Goal: Transaction & Acquisition: Download file/media

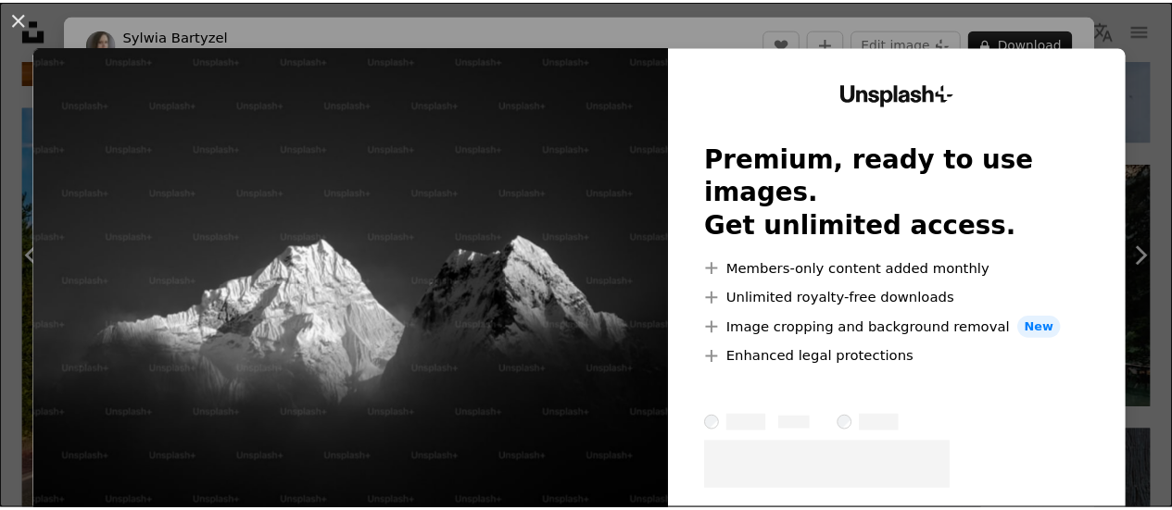
scroll to position [4869, 0]
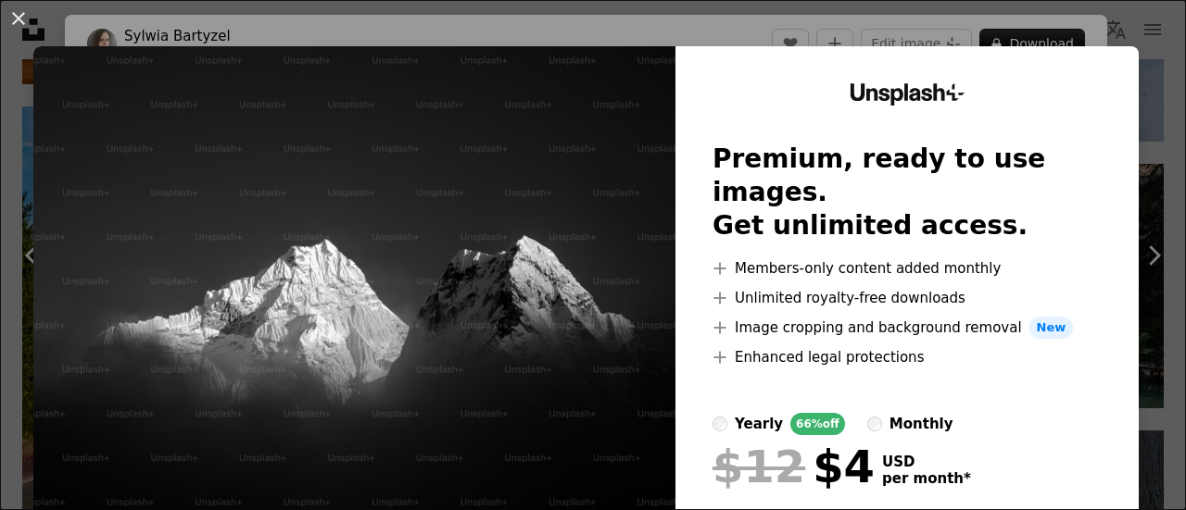
click at [21, 30] on button "An X shape" at bounding box center [18, 18] width 22 height 22
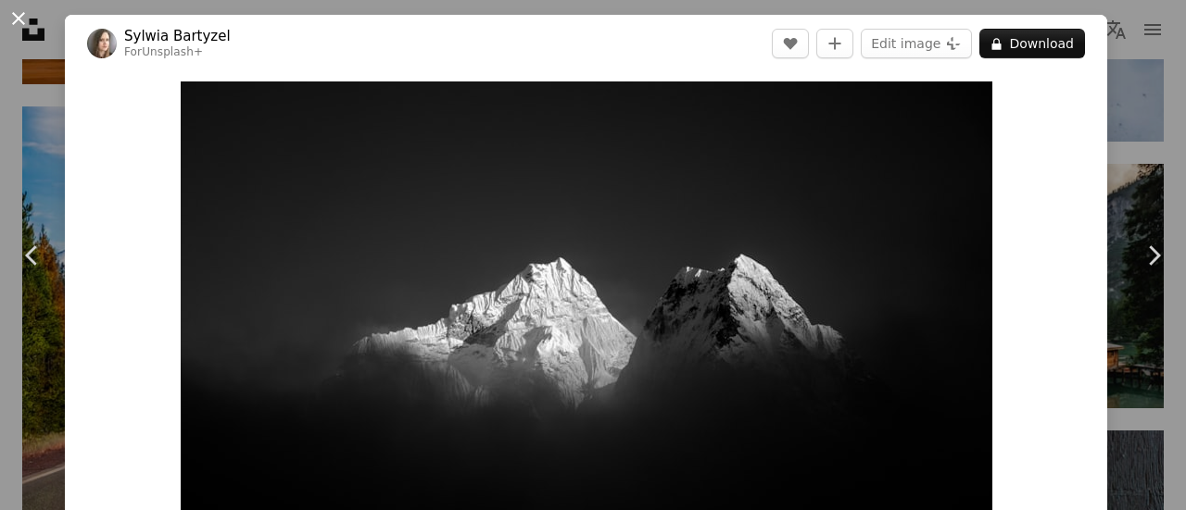
click at [26, 9] on button "An X shape" at bounding box center [18, 18] width 22 height 22
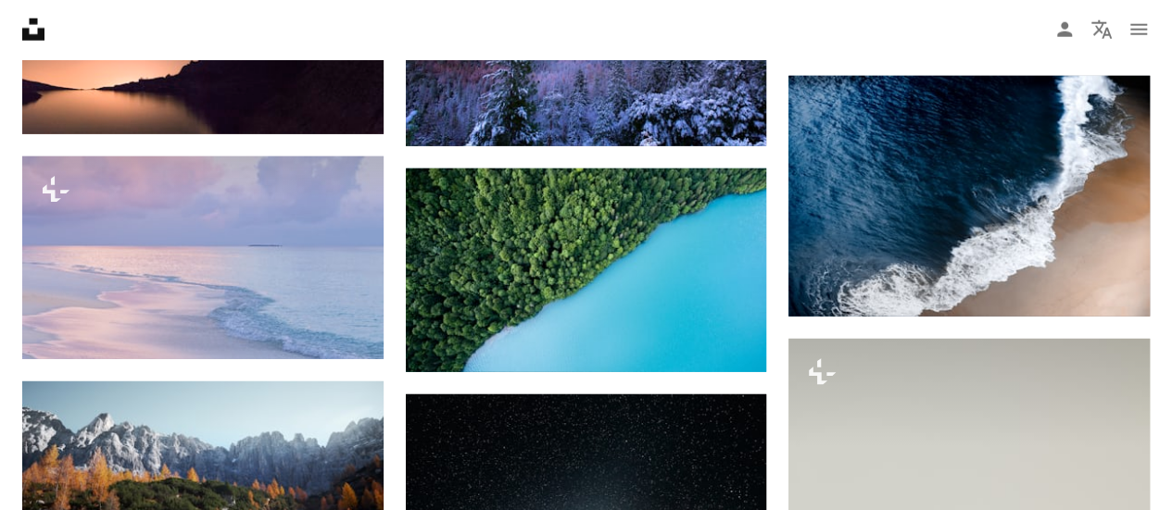
scroll to position [2555, 0]
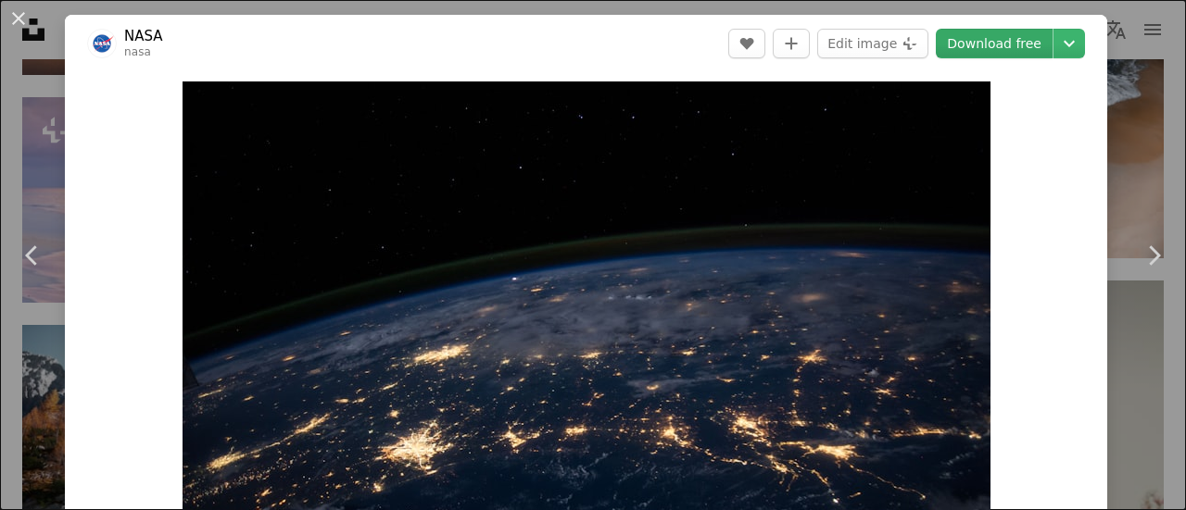
click at [979, 31] on link "Download free" at bounding box center [993, 44] width 117 height 30
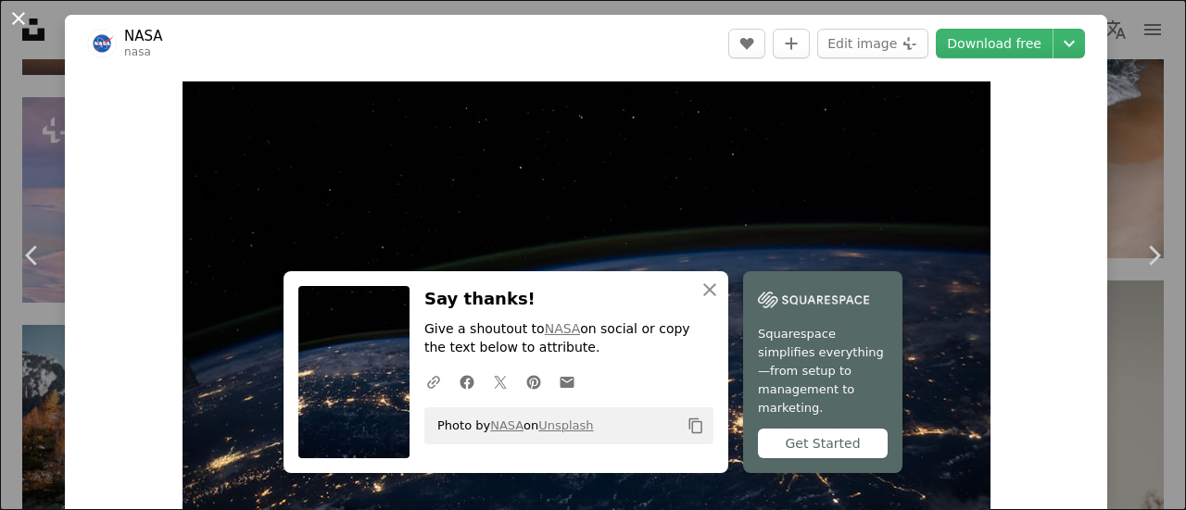
click at [25, 23] on button "An X shape" at bounding box center [18, 18] width 22 height 22
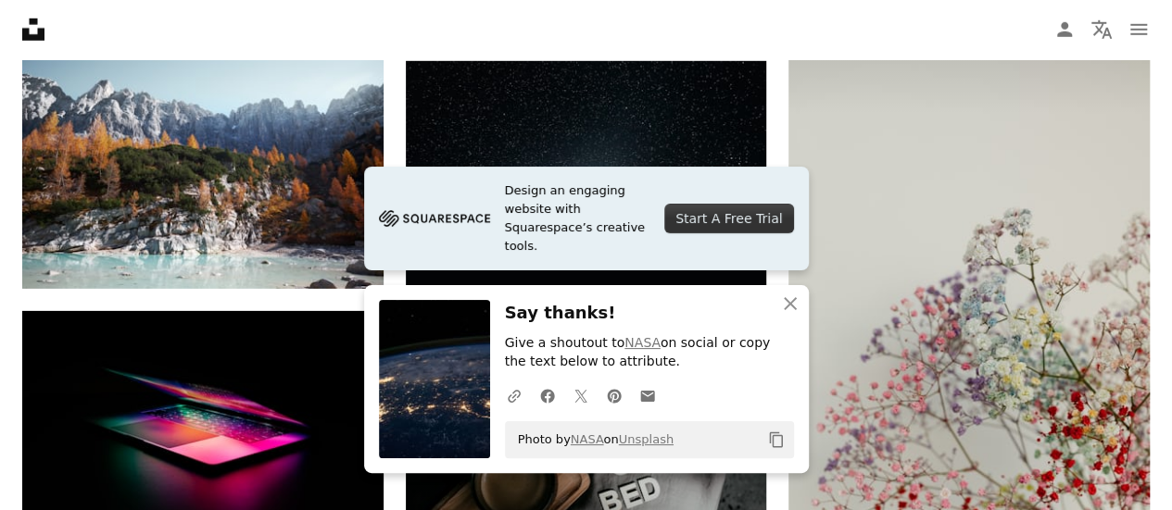
scroll to position [2833, 0]
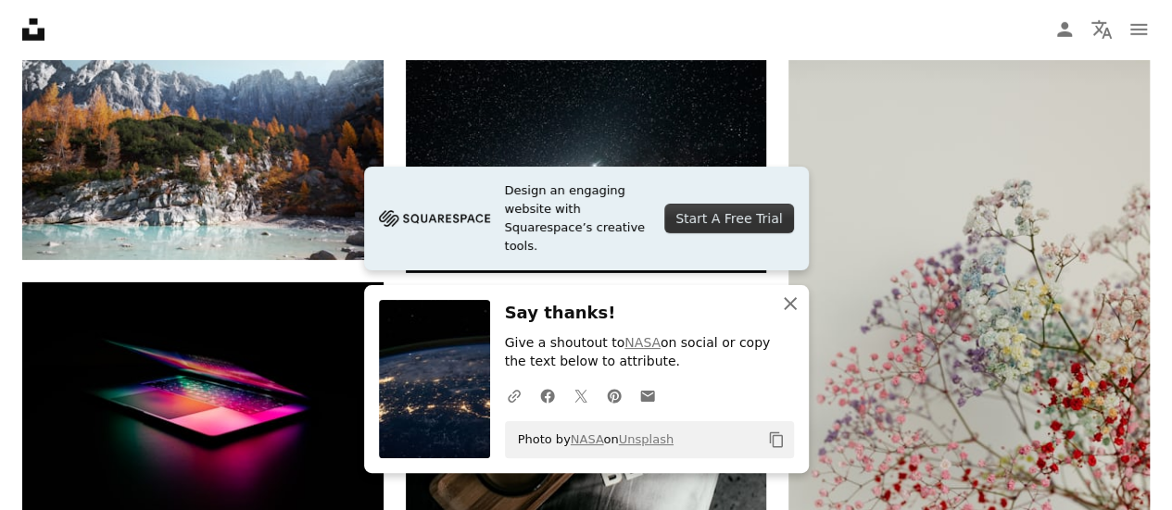
click at [787, 295] on icon "An X shape" at bounding box center [790, 304] width 22 height 22
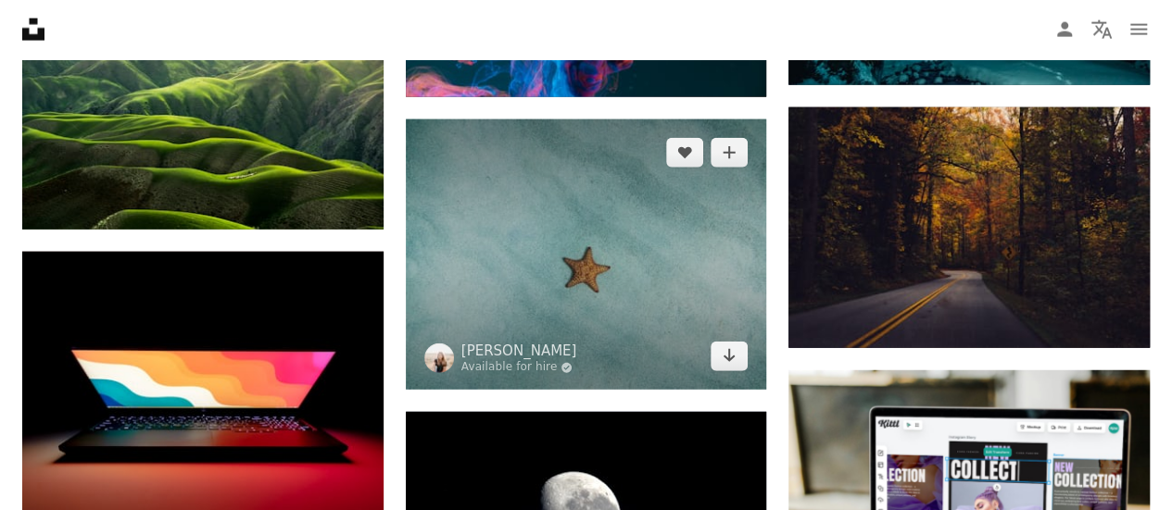
scroll to position [5705, 0]
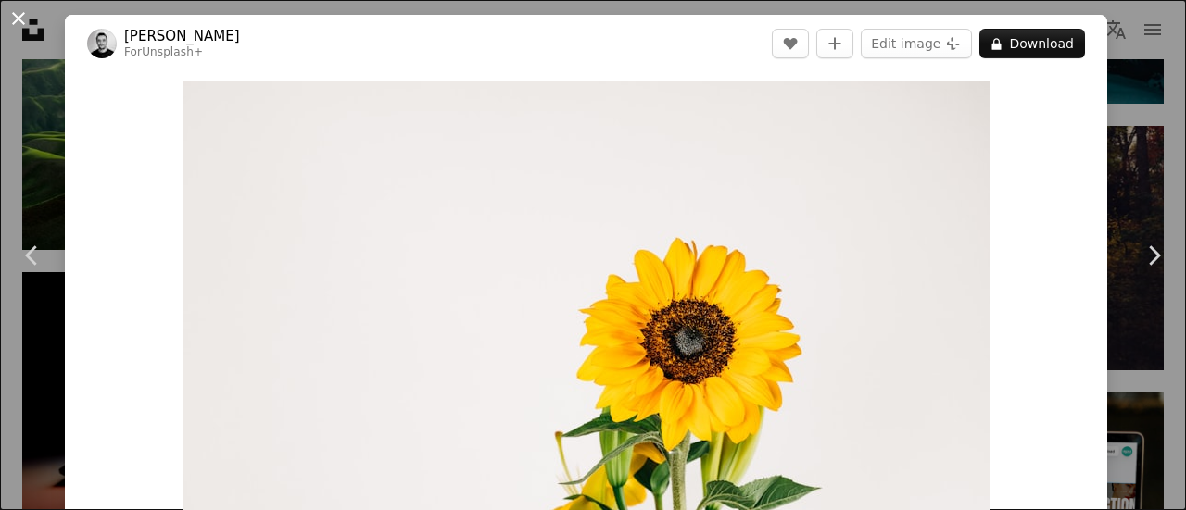
click at [18, 8] on button "An X shape" at bounding box center [18, 18] width 22 height 22
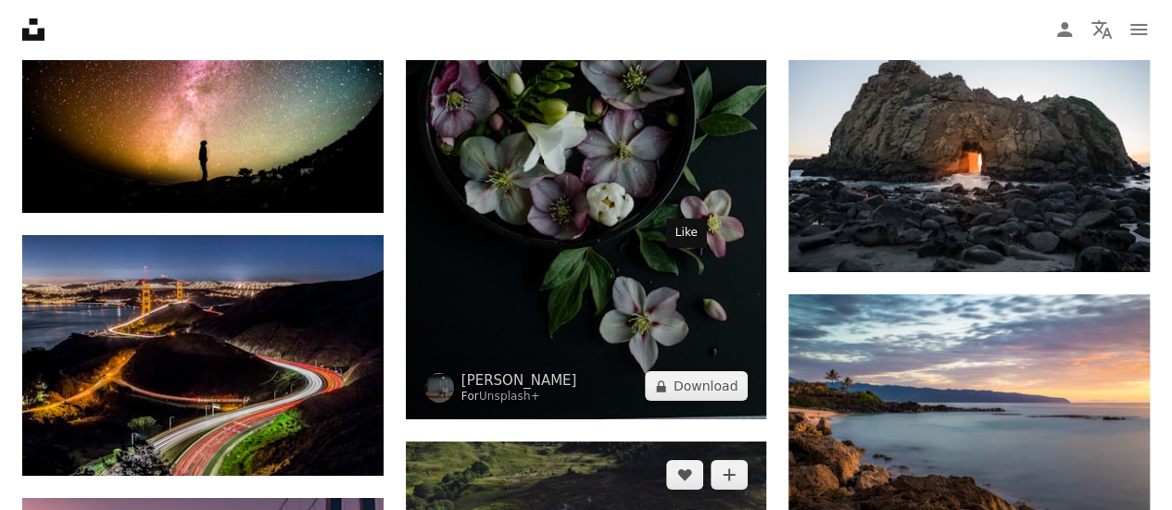
scroll to position [6446, 0]
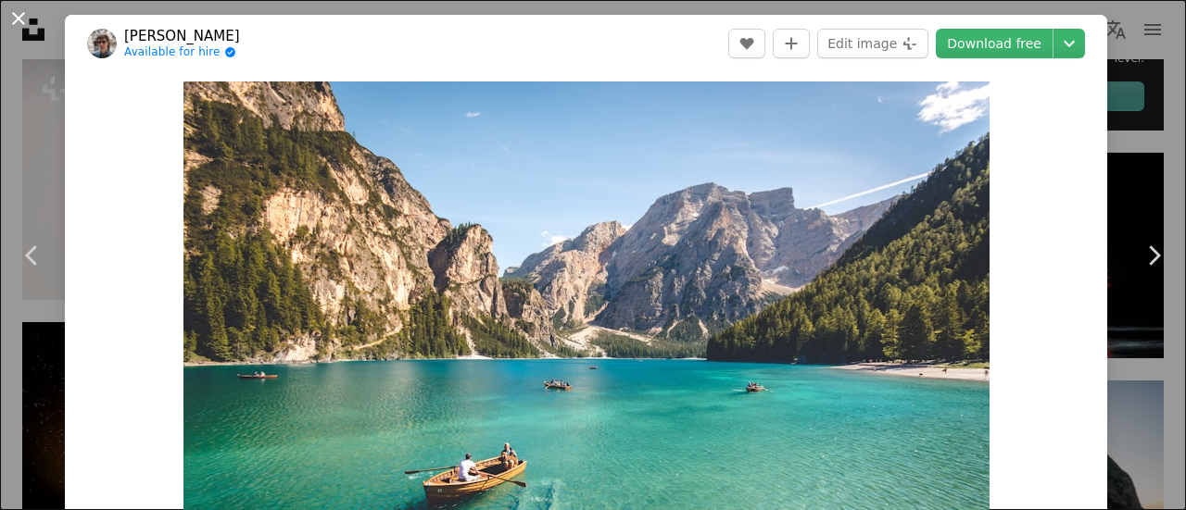
click at [24, 7] on button "An X shape" at bounding box center [18, 18] width 22 height 22
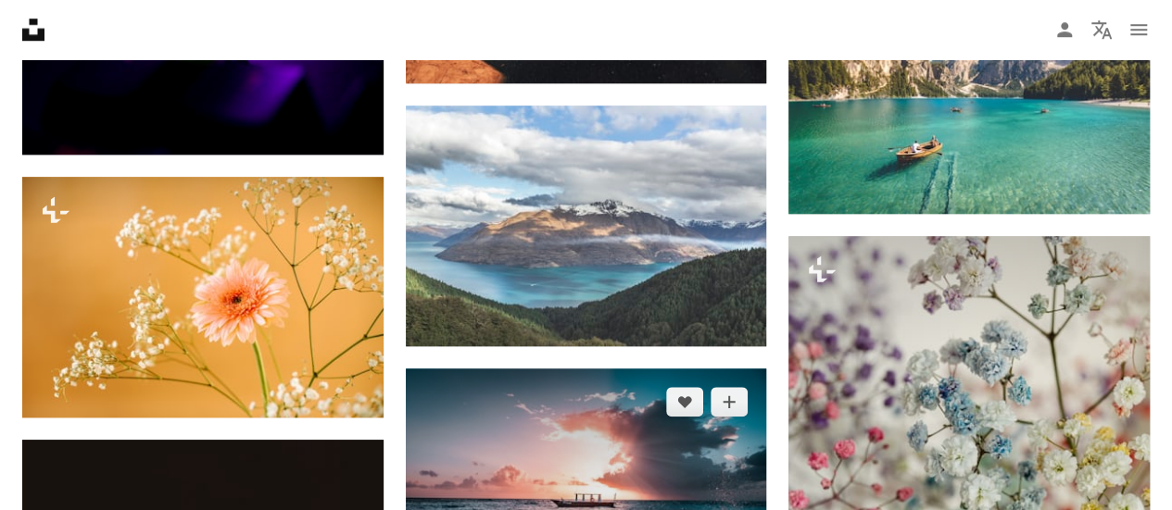
scroll to position [7928, 0]
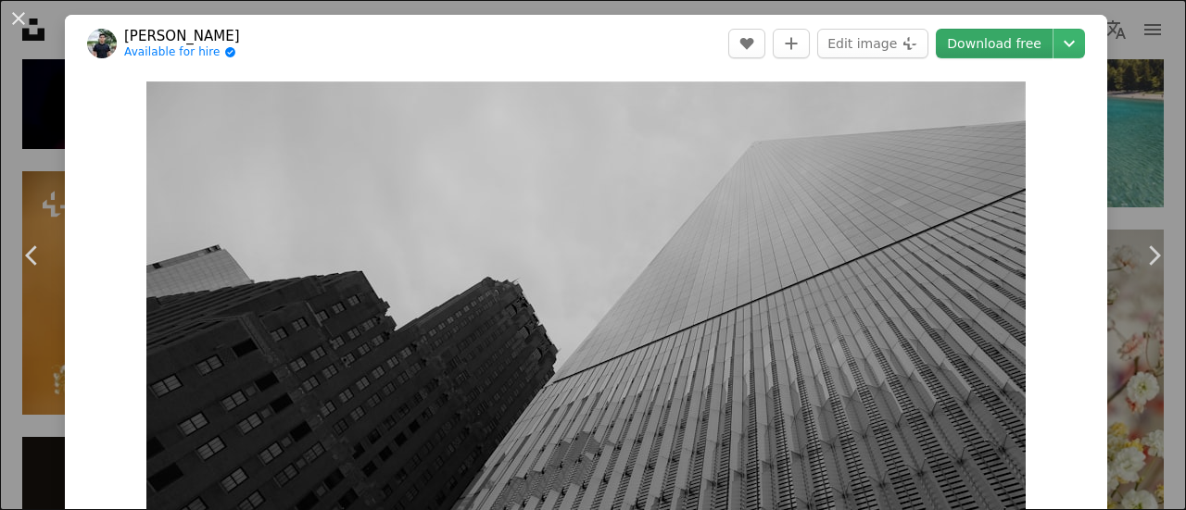
click at [976, 32] on link "Download free" at bounding box center [993, 44] width 117 height 30
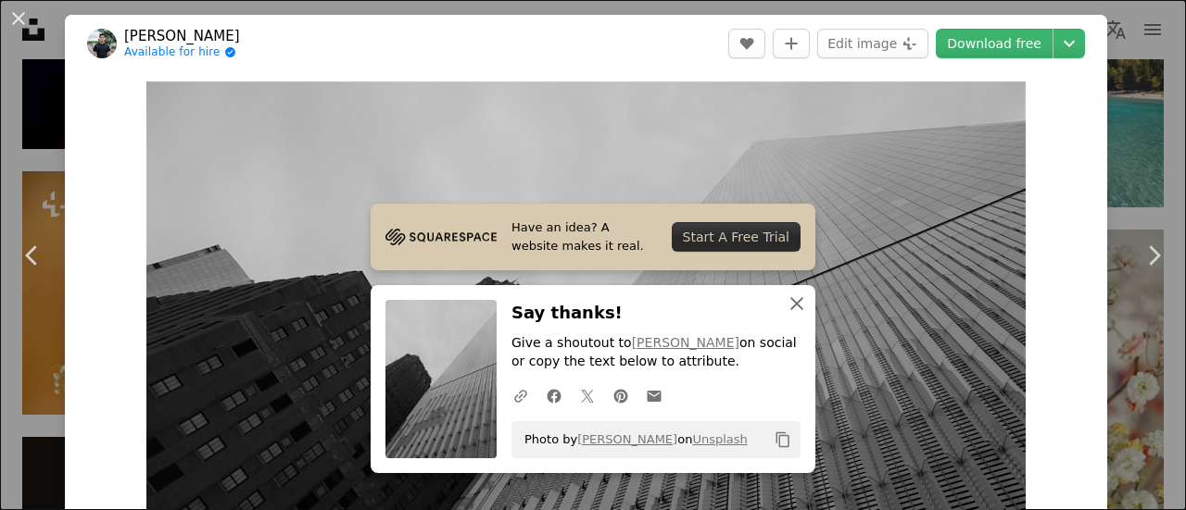
click at [785, 306] on icon "An X shape" at bounding box center [796, 304] width 22 height 22
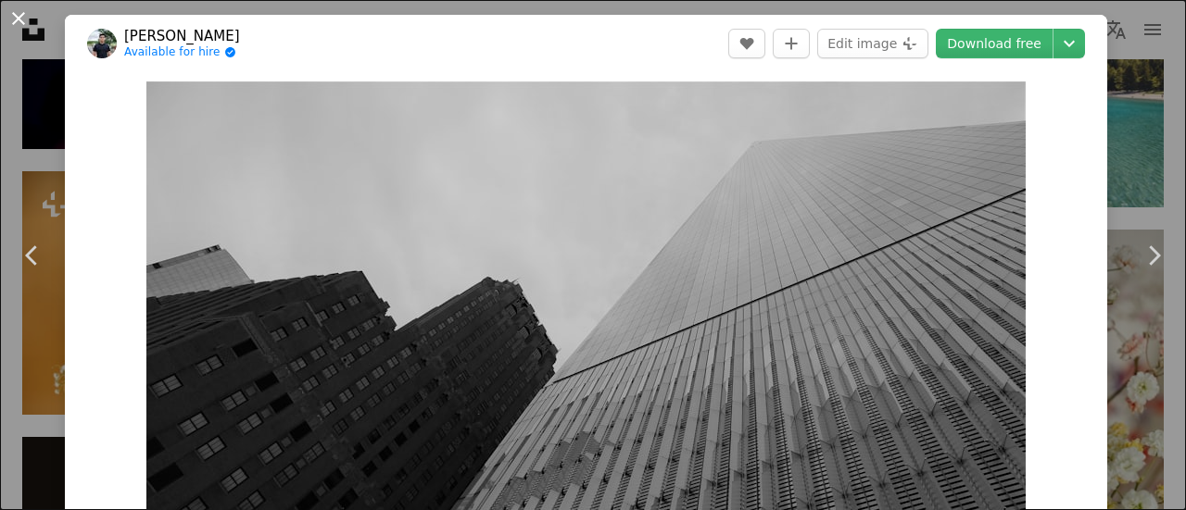
click at [7, 19] on button "An X shape" at bounding box center [18, 18] width 22 height 22
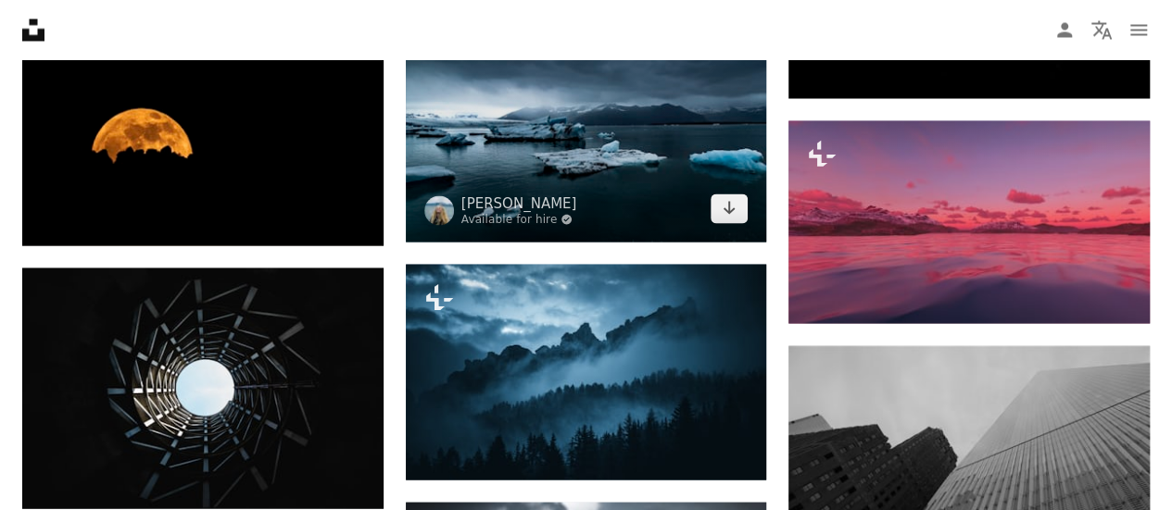
scroll to position [8761, 0]
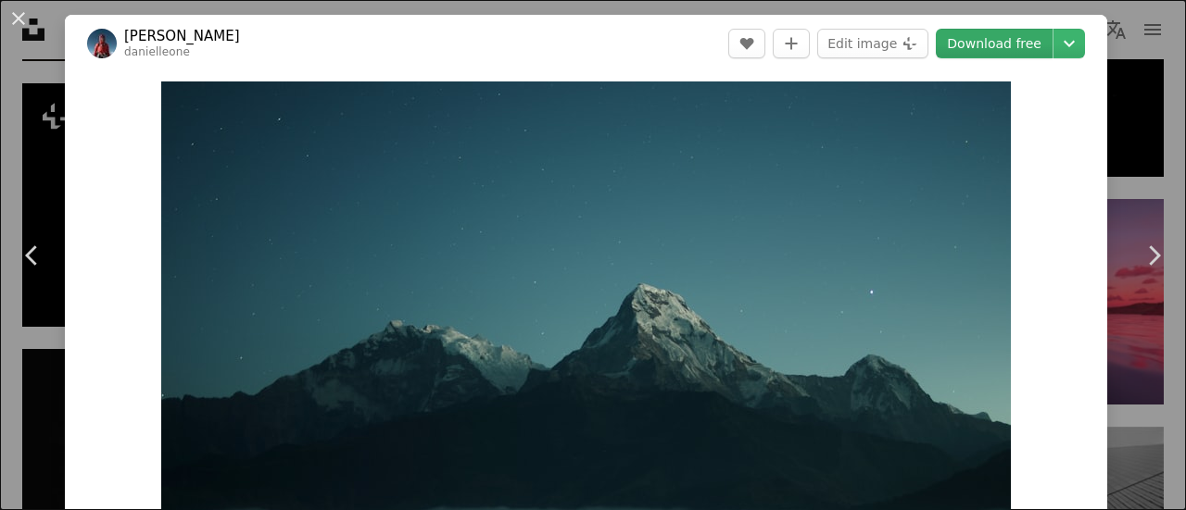
click at [1007, 42] on link "Download free" at bounding box center [993, 44] width 117 height 30
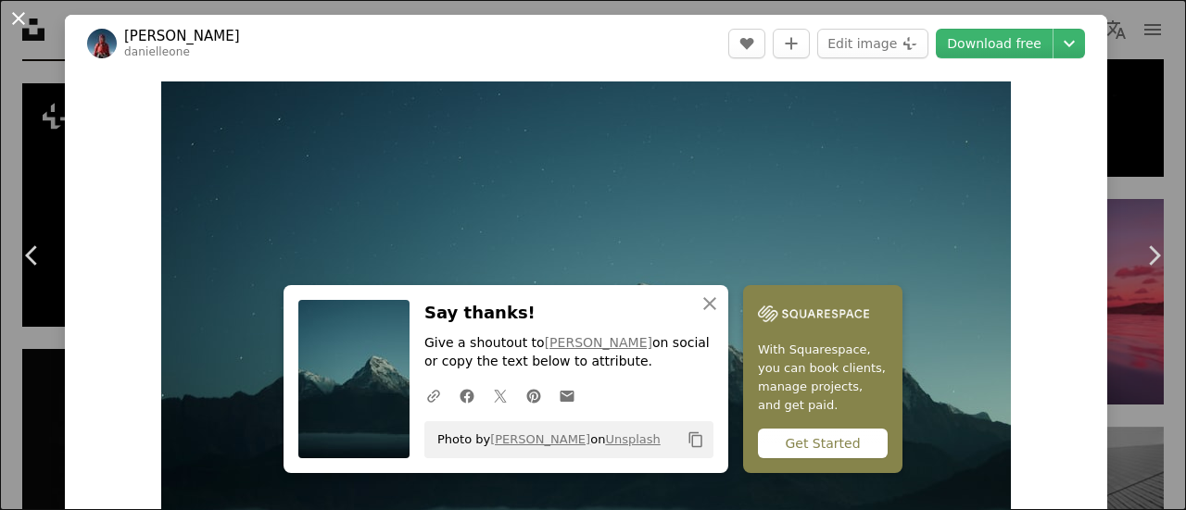
click at [13, 19] on button "An X shape" at bounding box center [18, 18] width 22 height 22
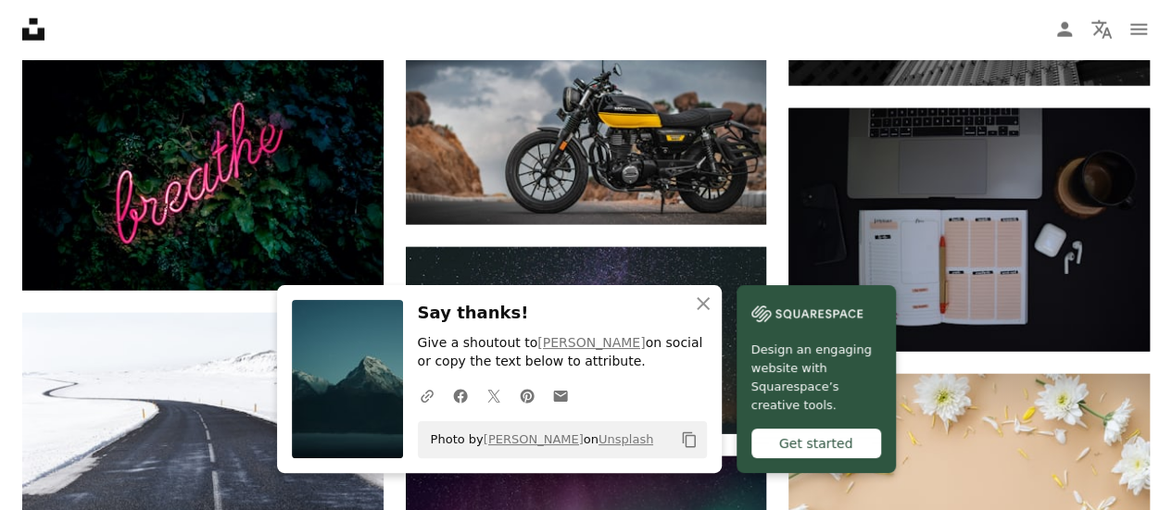
scroll to position [9317, 0]
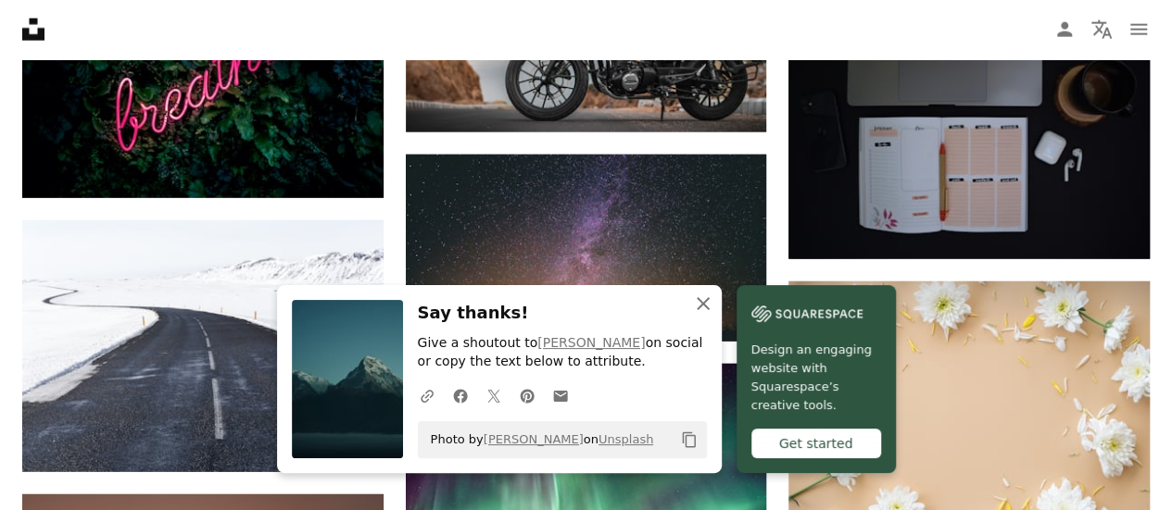
click at [709, 308] on icon "button" at bounding box center [703, 303] width 13 height 13
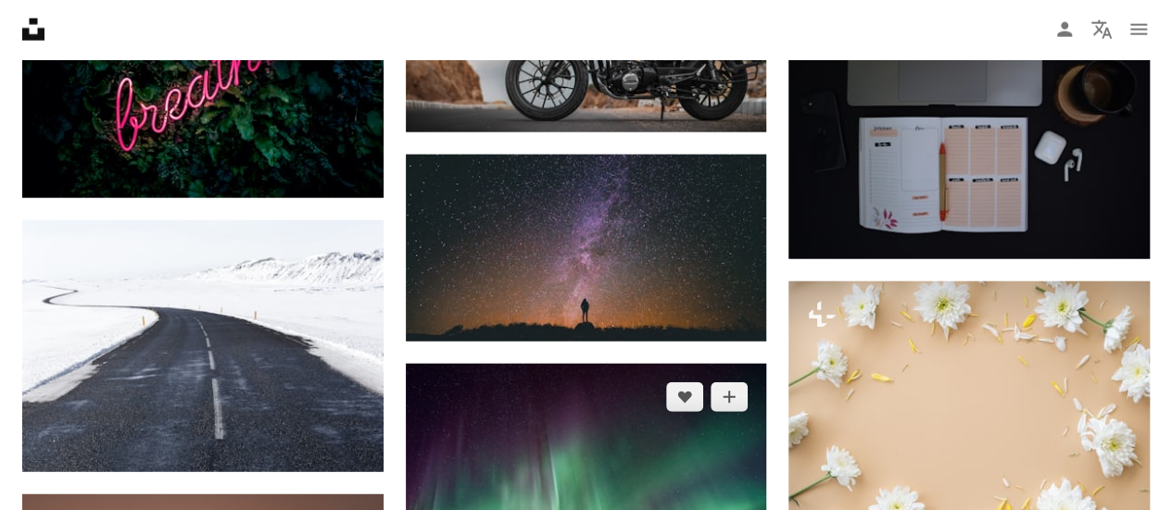
click at [719, 364] on img at bounding box center [586, 484] width 361 height 241
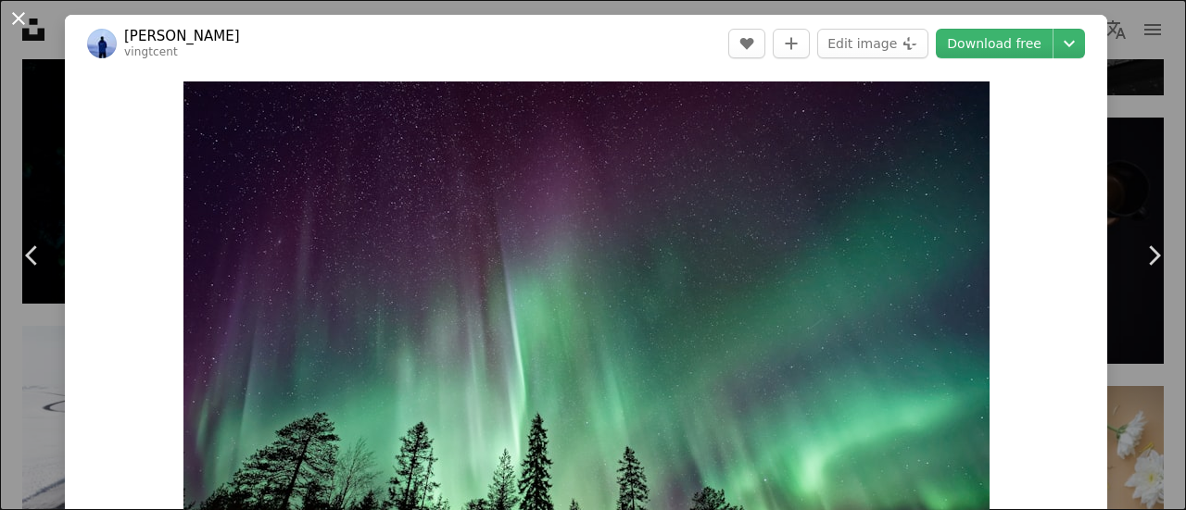
click at [19, 19] on button "An X shape" at bounding box center [18, 18] width 22 height 22
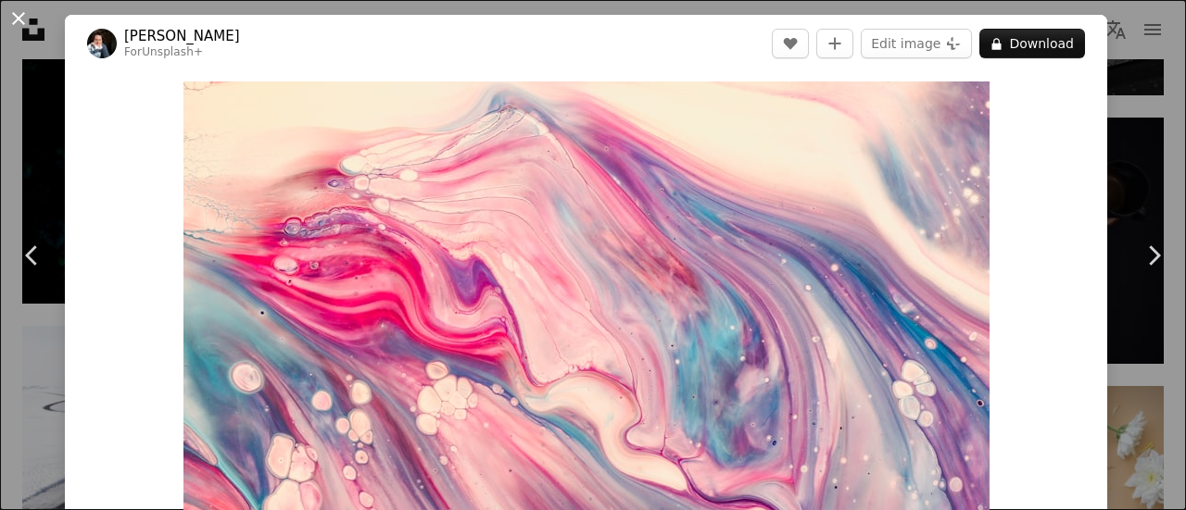
click at [17, 19] on button "An X shape" at bounding box center [18, 18] width 22 height 22
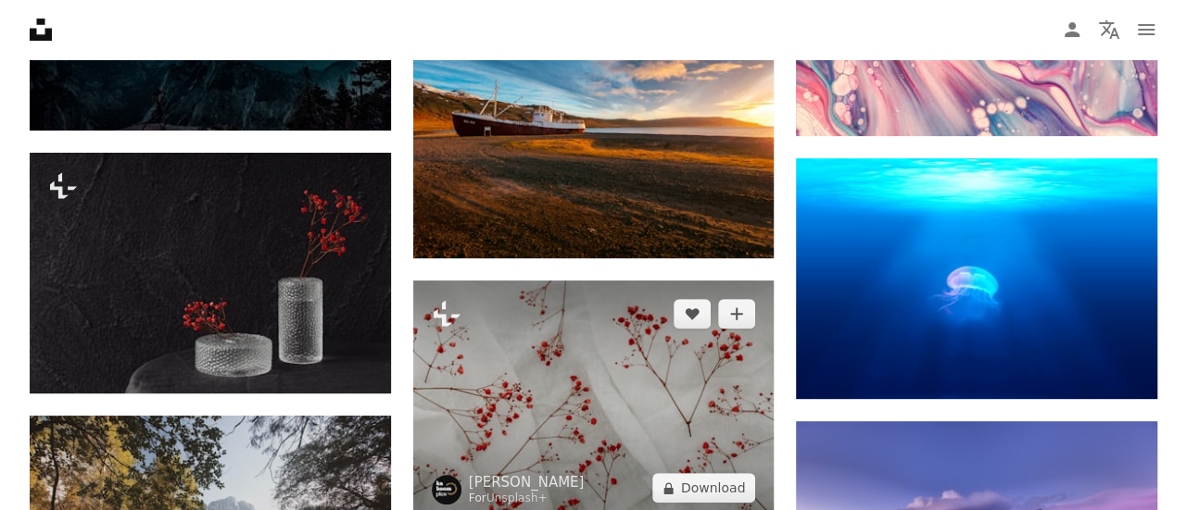
scroll to position [10799, 0]
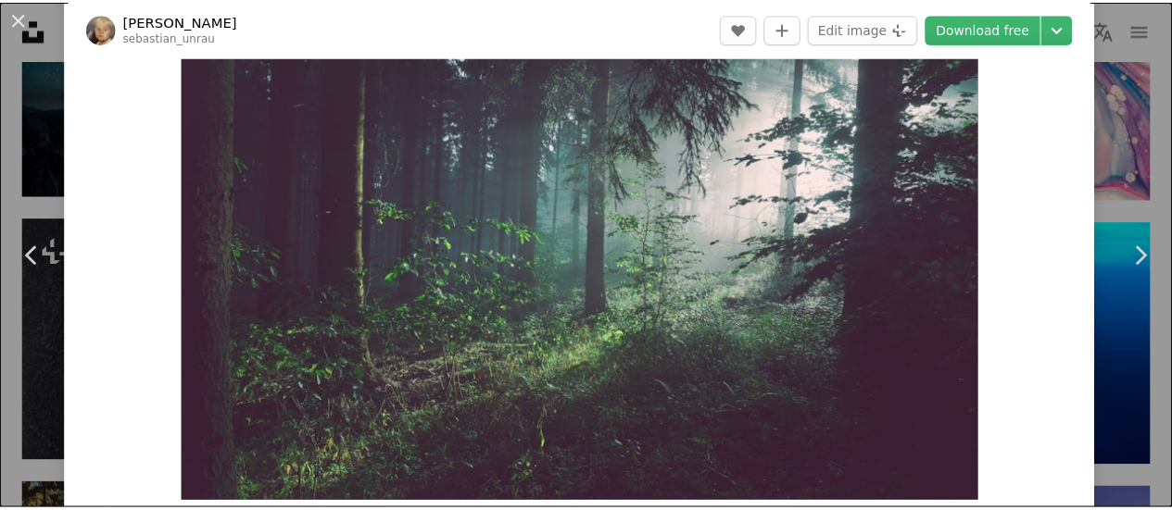
scroll to position [185, 0]
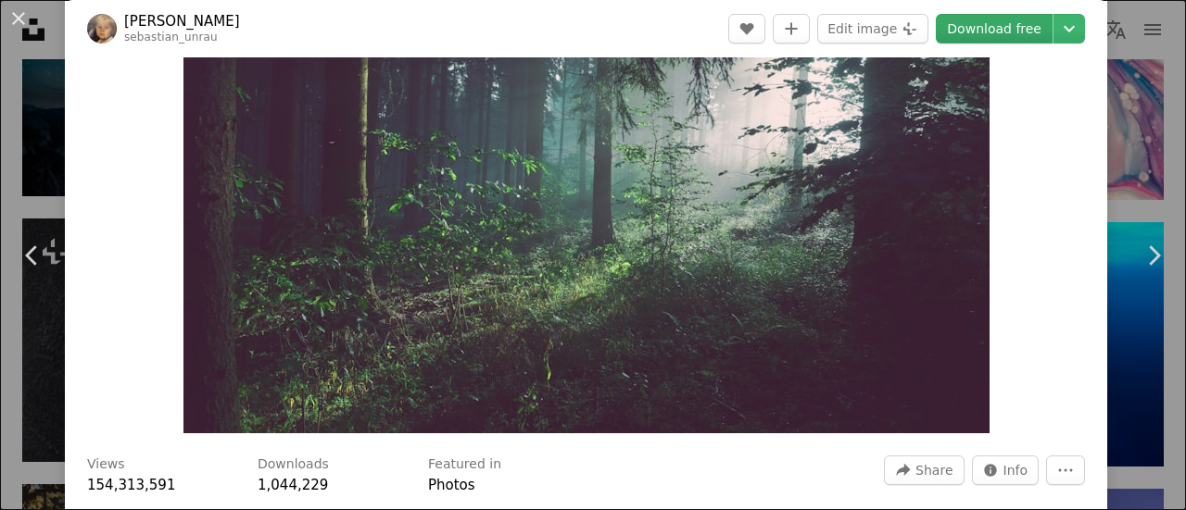
click at [980, 32] on link "Download free" at bounding box center [993, 29] width 117 height 30
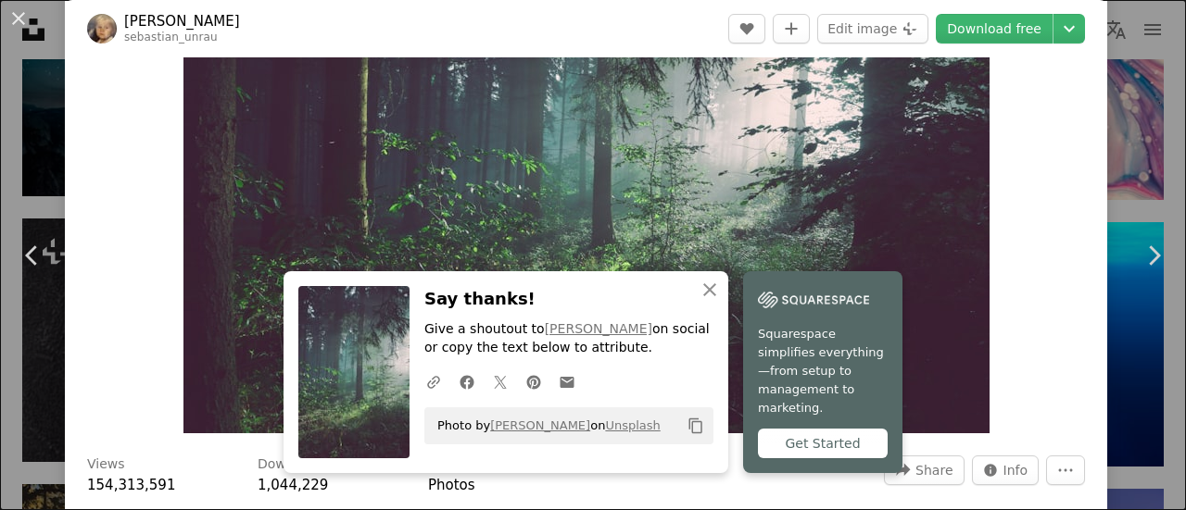
drag, startPoint x: 20, startPoint y: 26, endPoint x: 498, endPoint y: 196, distance: 507.4
click at [21, 26] on button "An X shape" at bounding box center [18, 18] width 22 height 22
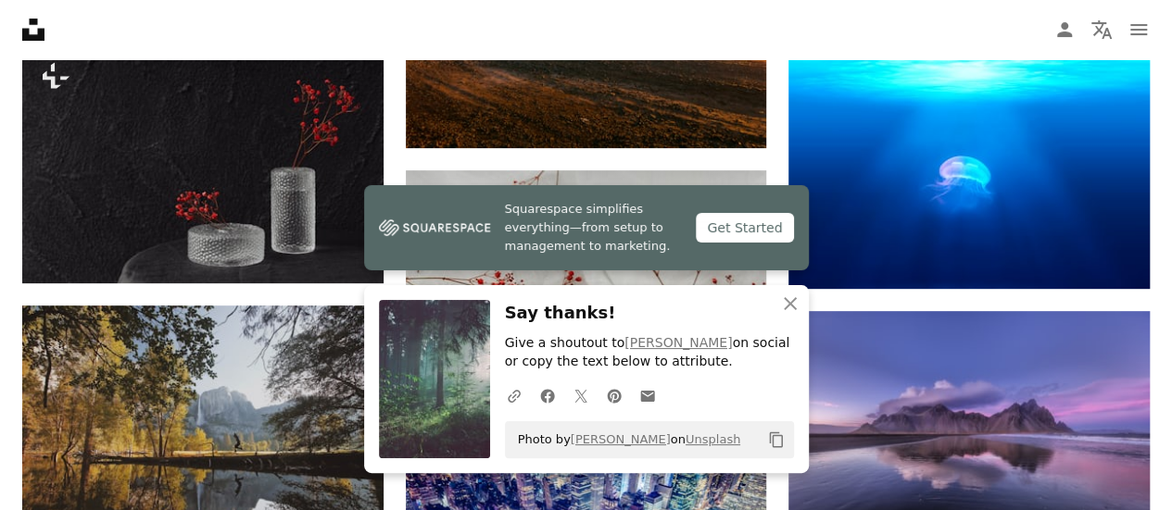
scroll to position [10891, 0]
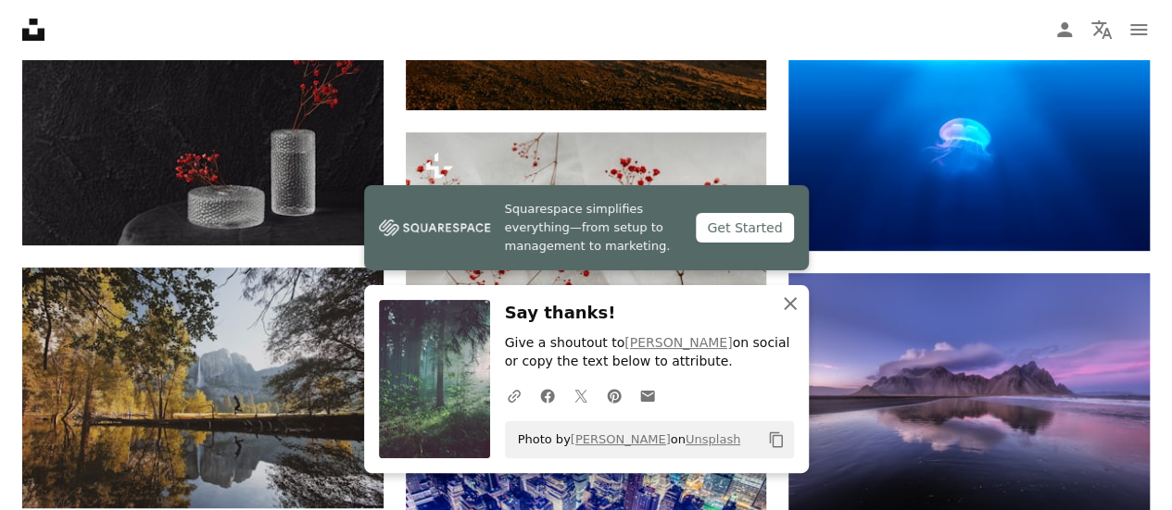
click at [797, 307] on icon "An X shape" at bounding box center [790, 304] width 22 height 22
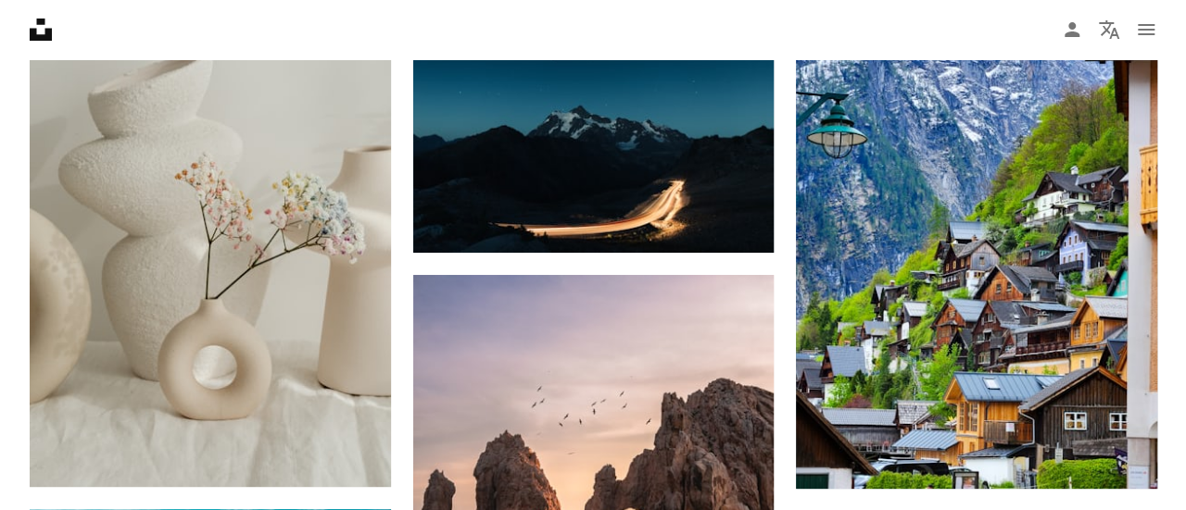
scroll to position [20589, 0]
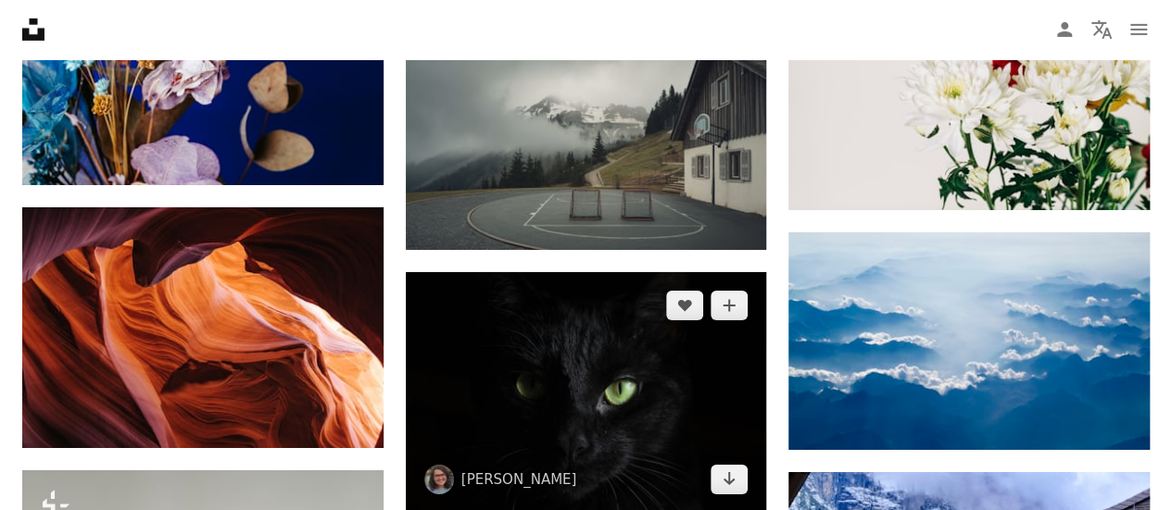
click at [586, 272] on img at bounding box center [586, 392] width 361 height 241
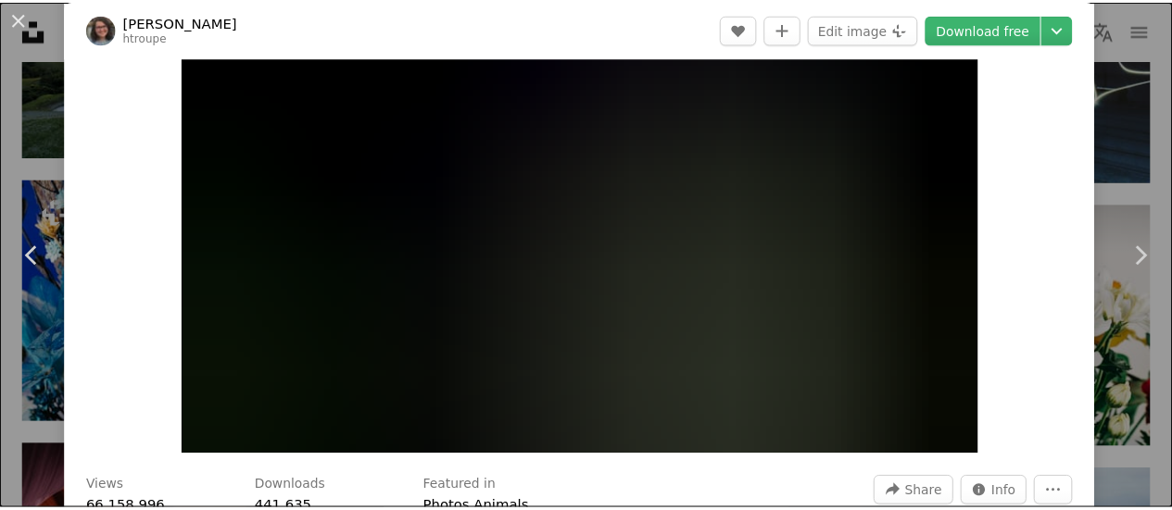
scroll to position [185, 0]
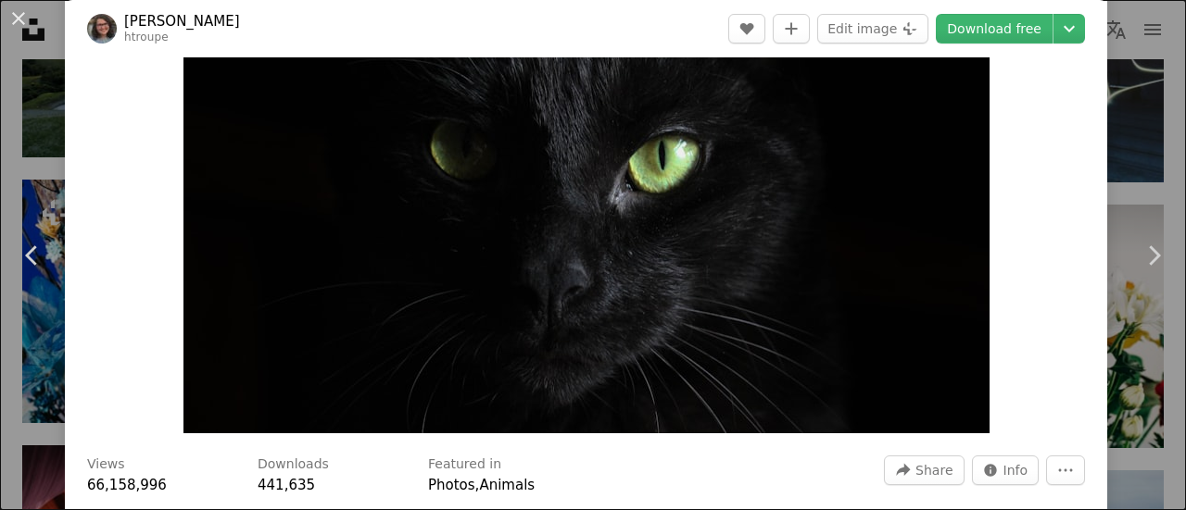
drag, startPoint x: 26, startPoint y: 51, endPoint x: 10, endPoint y: 29, distance: 27.2
click at [22, 55] on div "An X shape Chevron left Chevron right [PERSON_NAME] htroupe A heart A plus sign…" at bounding box center [593, 255] width 1186 height 510
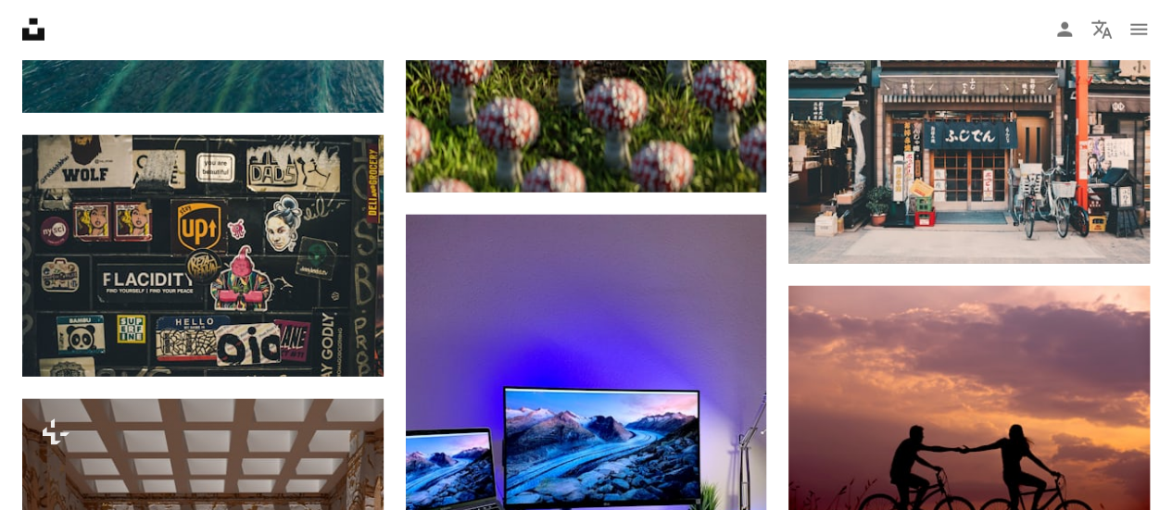
scroll to position [23820, 0]
